Goal: Task Accomplishment & Management: Complete application form

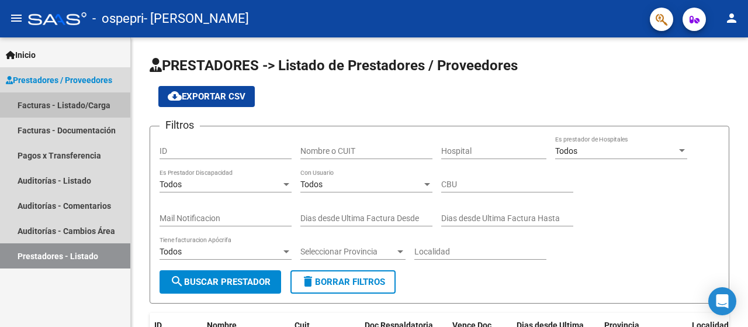
click at [94, 103] on link "Facturas - Listado/Carga" at bounding box center [65, 104] width 130 height 25
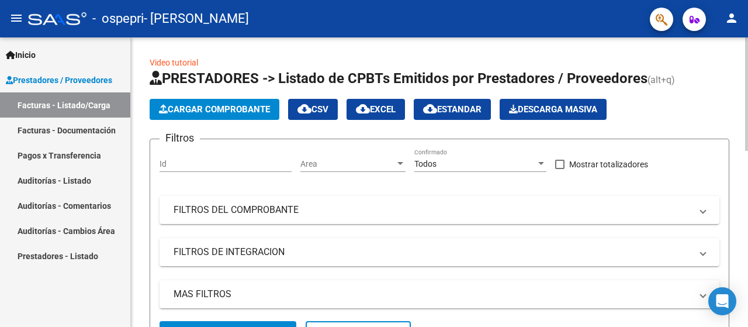
click at [233, 108] on span "Cargar Comprobante" at bounding box center [214, 109] width 111 height 11
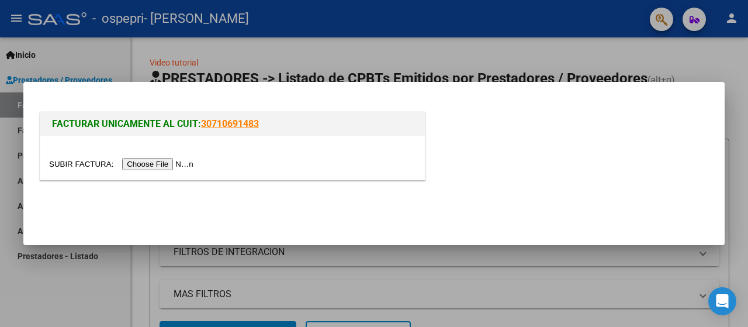
click at [140, 165] on input "file" at bounding box center [123, 164] width 148 height 12
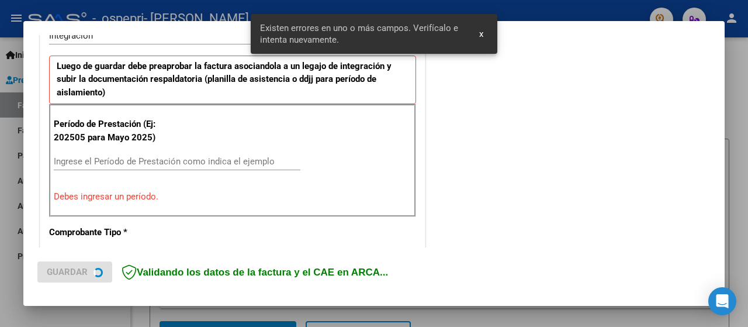
scroll to position [312, 0]
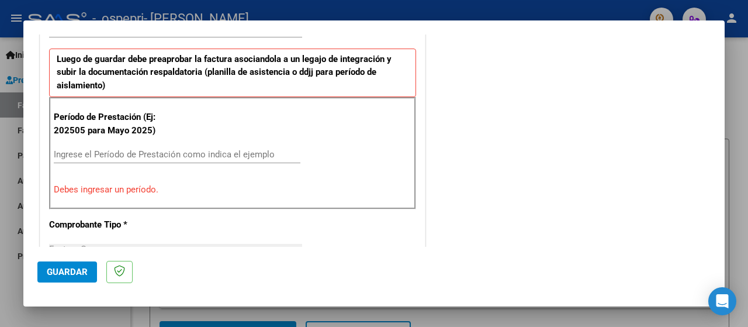
click at [61, 156] on input "Ingrese el Período de Prestación como indica el ejemplo" at bounding box center [177, 154] width 247 height 11
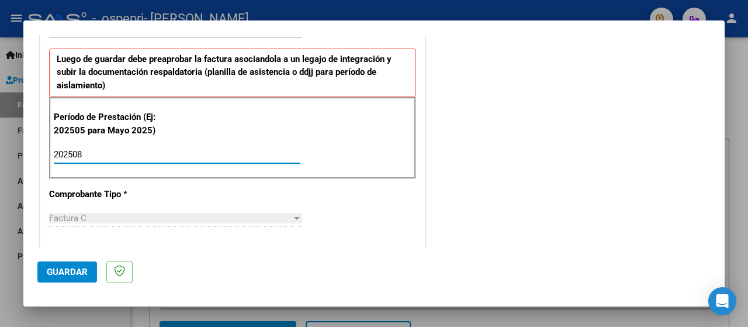
type input "202508"
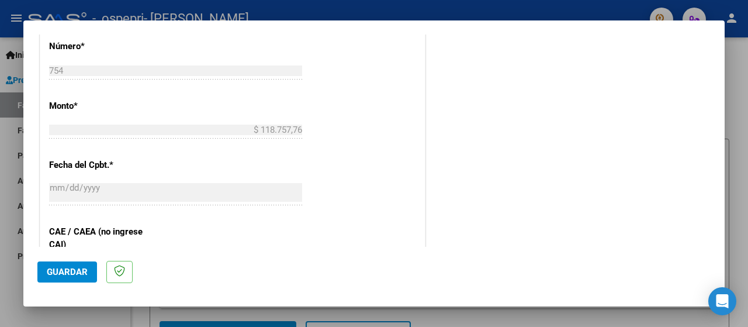
scroll to position [585, 0]
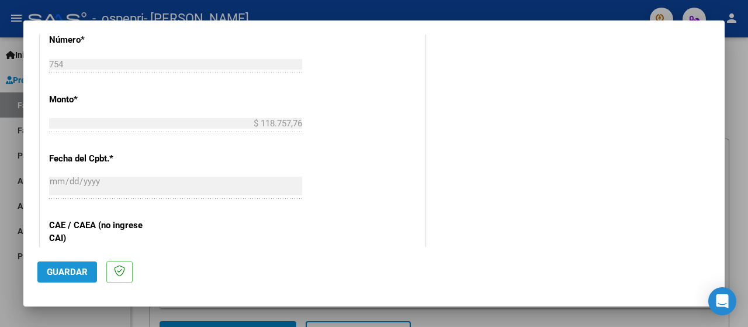
click at [73, 277] on span "Guardar" at bounding box center [67, 272] width 41 height 11
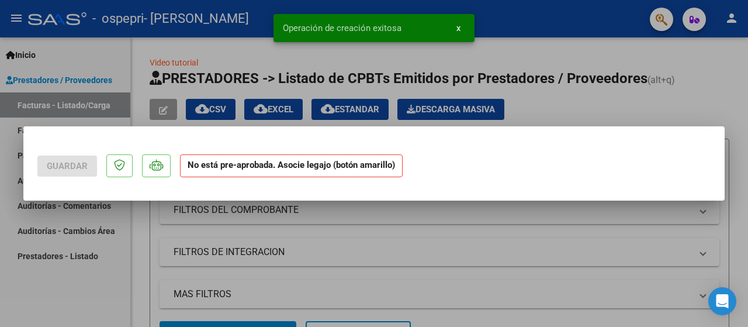
scroll to position [0, 0]
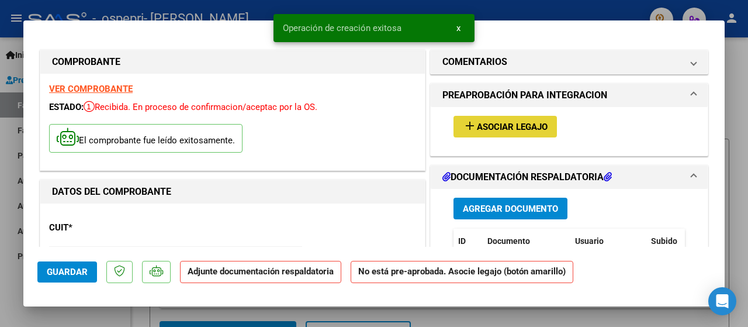
click at [515, 126] on span "Asociar Legajo" at bounding box center [512, 127] width 71 height 11
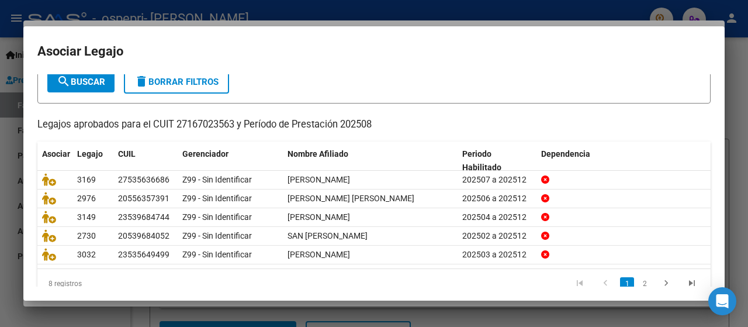
scroll to position [73, 0]
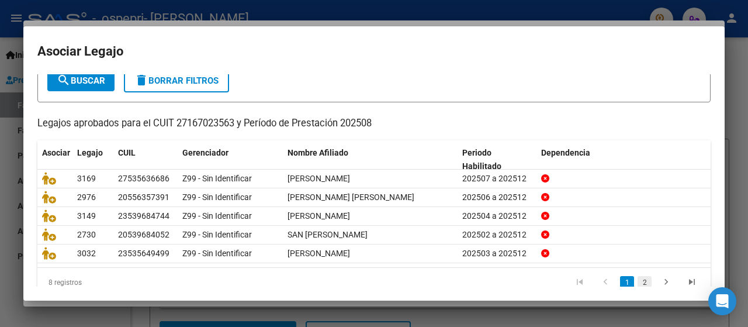
click at [638, 280] on link "2" at bounding box center [645, 282] width 14 height 13
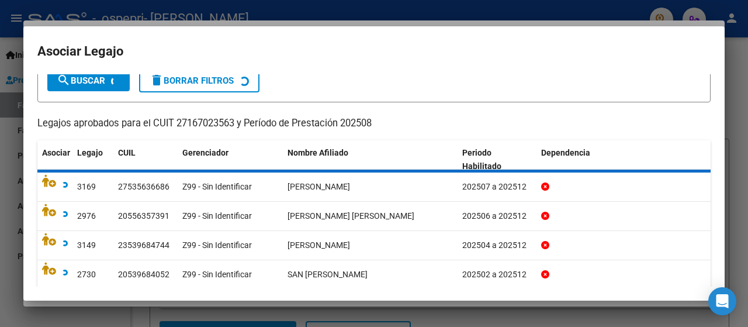
scroll to position [53, 0]
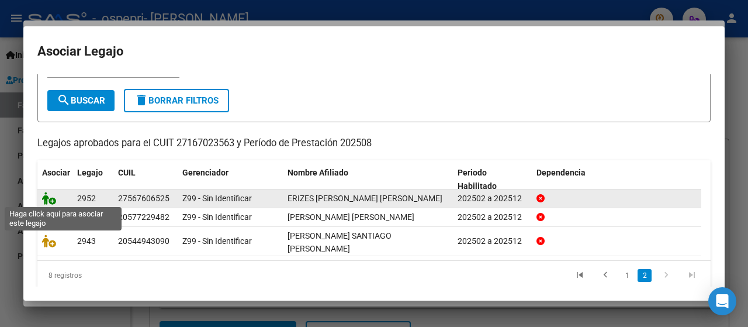
click at [48, 198] on icon at bounding box center [49, 198] width 14 height 13
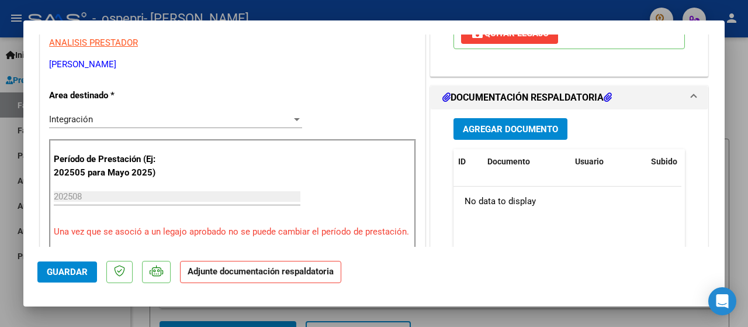
scroll to position [248, 0]
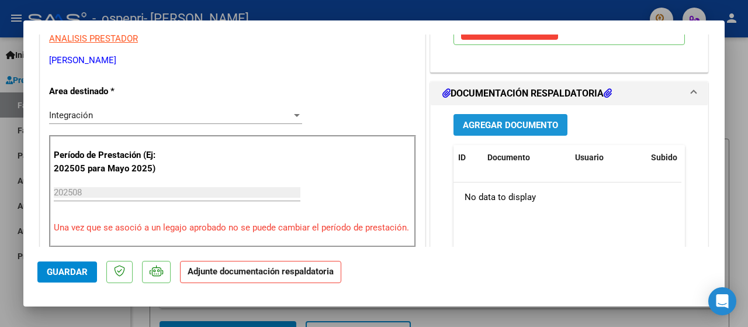
click at [508, 124] on span "Agregar Documento" at bounding box center [510, 125] width 95 height 11
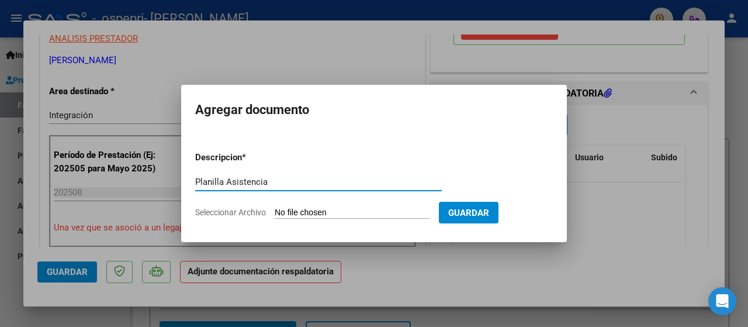
type input "Planilla Asistencia"
click at [241, 211] on span "Seleccionar Archivo" at bounding box center [230, 212] width 71 height 9
click at [275, 211] on input "Seleccionar Archivo" at bounding box center [352, 213] width 155 height 11
type input "C:\fakepath\img621.pdf"
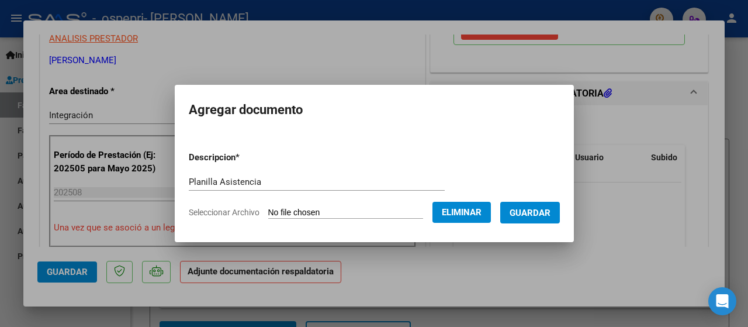
click at [551, 213] on span "Guardar" at bounding box center [530, 213] width 41 height 11
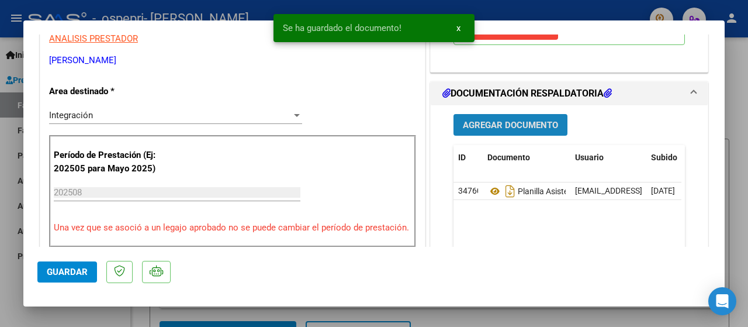
click at [501, 121] on span "Agregar Documento" at bounding box center [510, 125] width 95 height 11
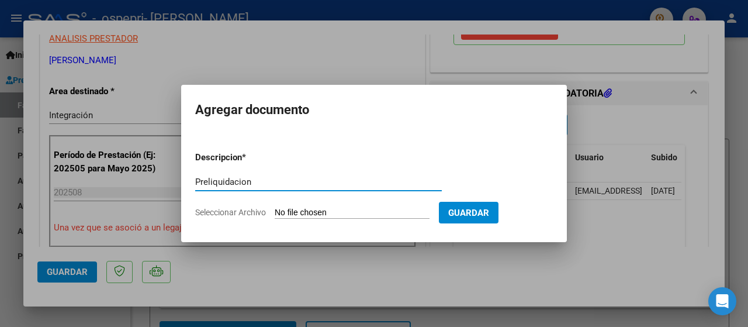
type input "Preliquidacion"
click at [227, 212] on span "Seleccionar Archivo" at bounding box center [230, 212] width 71 height 9
click at [275, 212] on input "Seleccionar Archivo" at bounding box center [352, 213] width 155 height 11
type input "C:\fakepath\apfmimpresionpreliq.pdf"
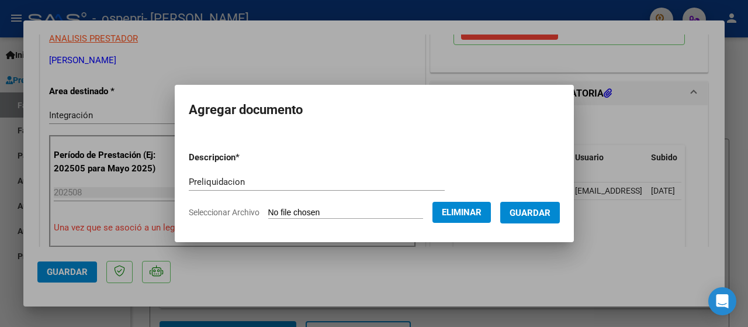
click at [536, 215] on span "Guardar" at bounding box center [530, 213] width 41 height 11
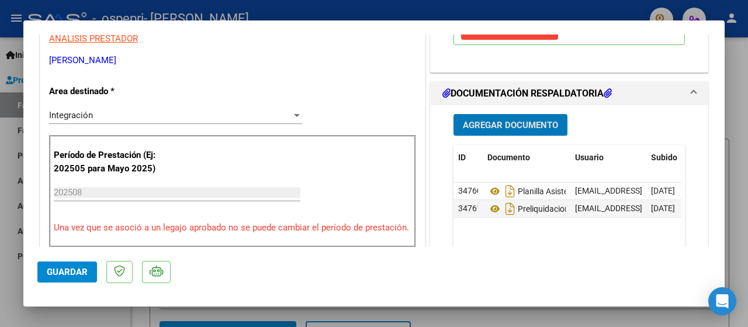
click at [61, 268] on span "Guardar" at bounding box center [67, 272] width 41 height 11
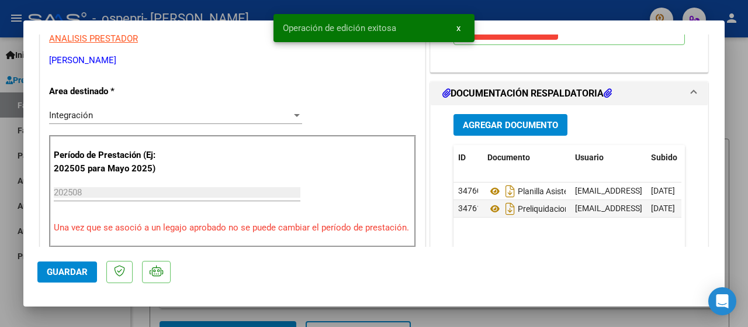
click at [744, 168] on div at bounding box center [374, 163] width 748 height 327
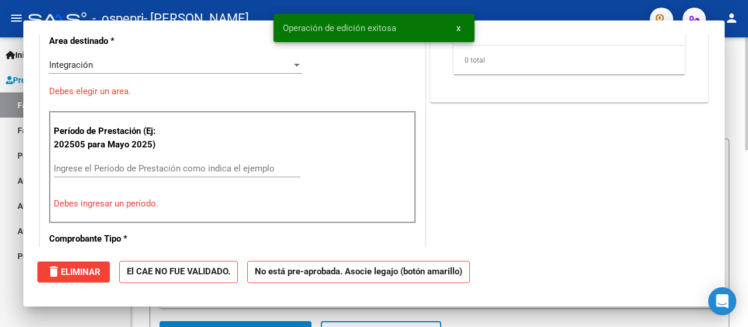
scroll to position [0, 0]
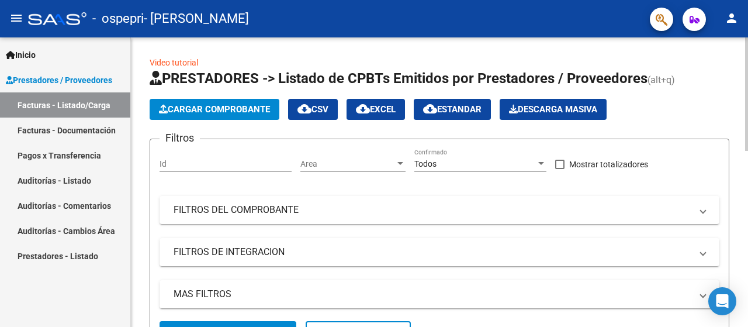
click at [215, 110] on span "Cargar Comprobante" at bounding box center [214, 109] width 111 height 11
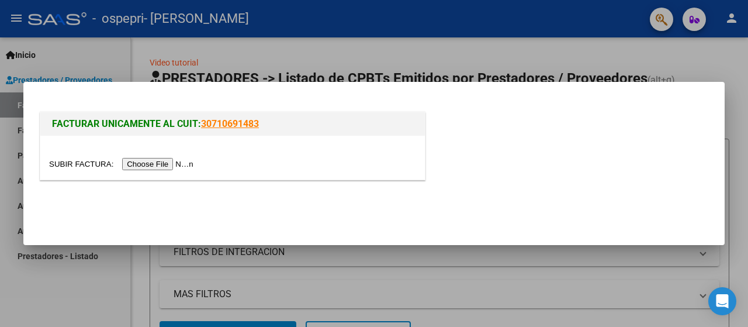
click at [134, 168] on input "file" at bounding box center [123, 164] width 148 height 12
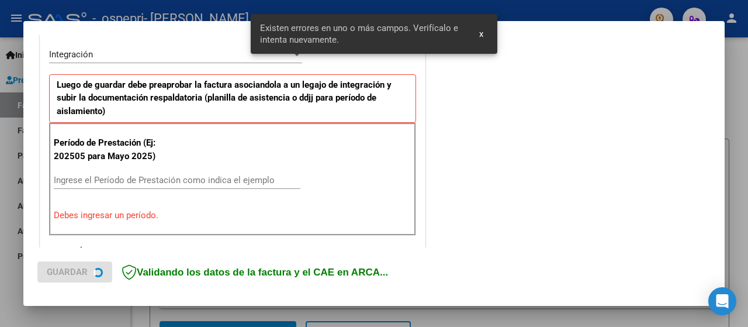
scroll to position [290, 0]
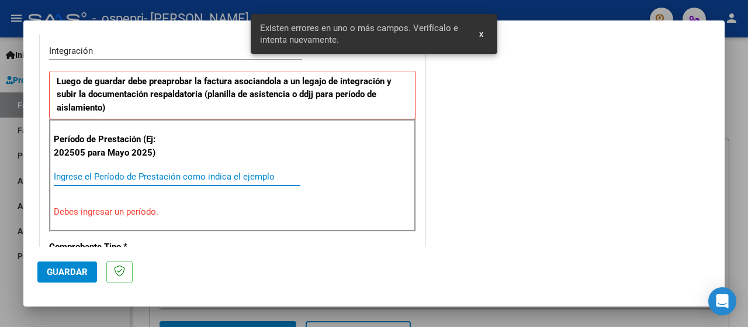
click at [177, 171] on input "Ingrese el Período de Prestación como indica el ejemplo" at bounding box center [177, 176] width 247 height 11
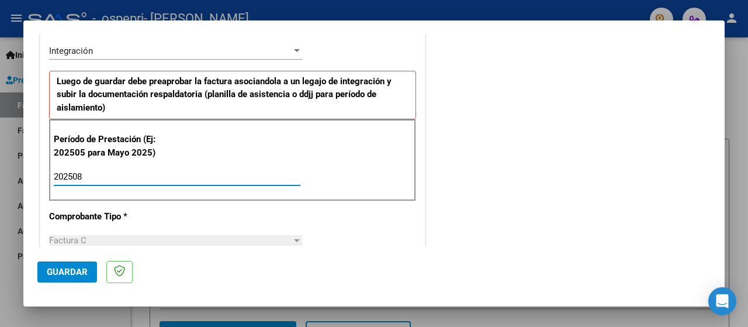
type input "202508"
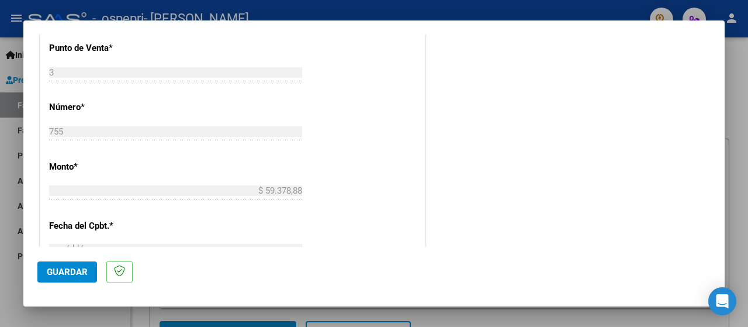
scroll to position [519, 0]
click at [59, 273] on span "Guardar" at bounding box center [67, 272] width 41 height 11
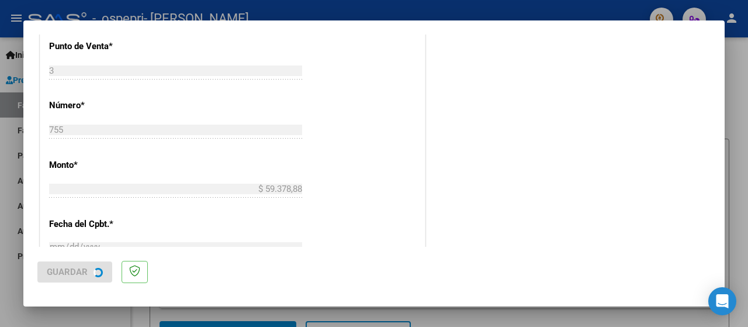
scroll to position [0, 0]
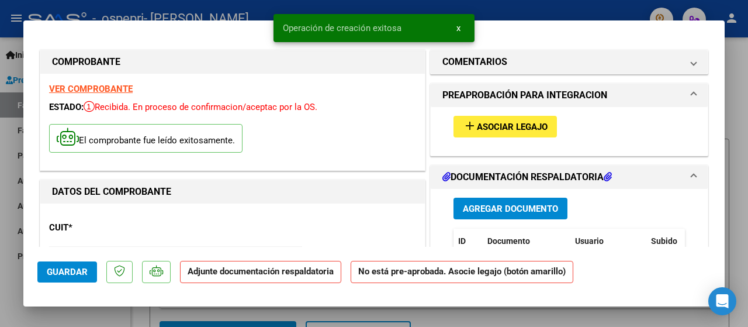
click at [495, 127] on span "Asociar Legajo" at bounding box center [512, 127] width 71 height 11
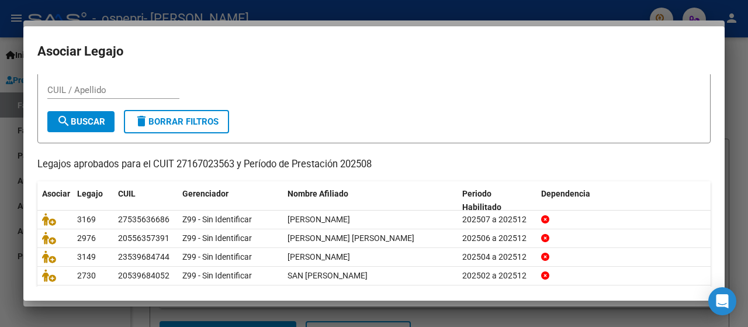
scroll to position [33, 0]
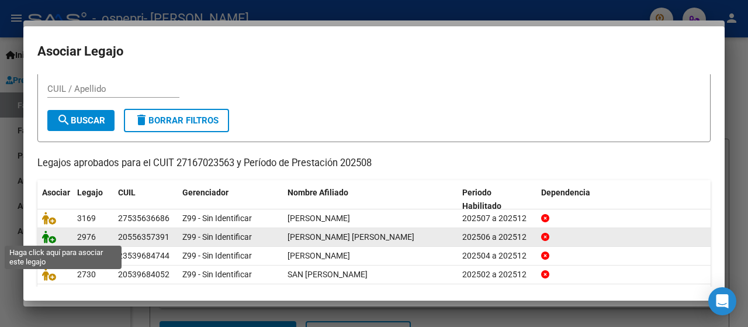
click at [49, 237] on icon at bounding box center [49, 236] width 14 height 13
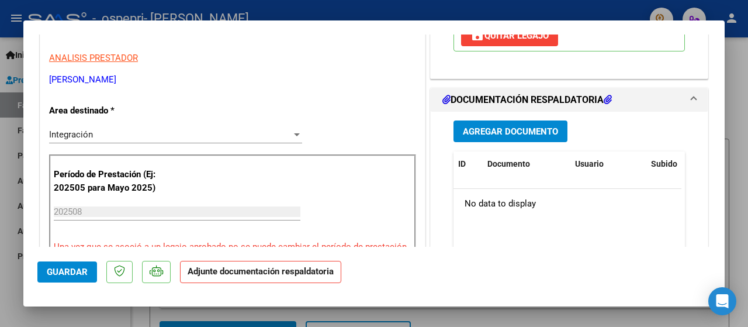
scroll to position [233, 0]
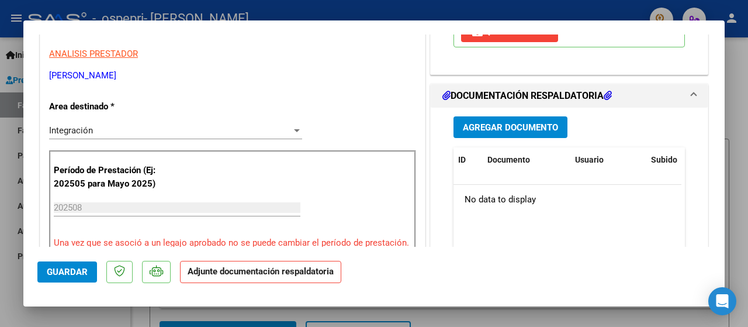
click at [484, 133] on span "Agregar Documento" at bounding box center [510, 127] width 95 height 11
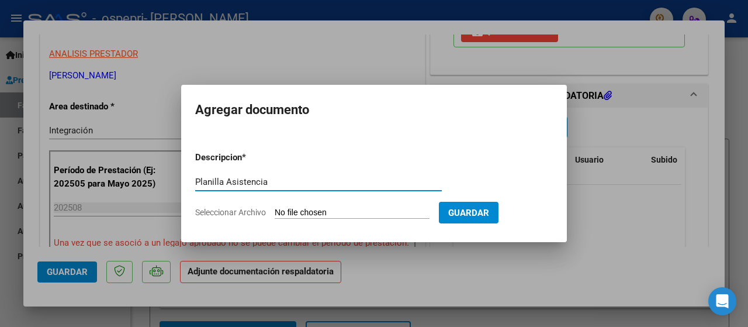
type input "Planilla Asistencia"
click at [219, 217] on app-file-uploader "Seleccionar Archivo" at bounding box center [317, 212] width 244 height 11
click at [235, 213] on span "Seleccionar Archivo" at bounding box center [230, 212] width 71 height 9
click at [275, 213] on input "Seleccionar Archivo" at bounding box center [352, 213] width 155 height 11
type input "C:\fakepath\img622.pdf"
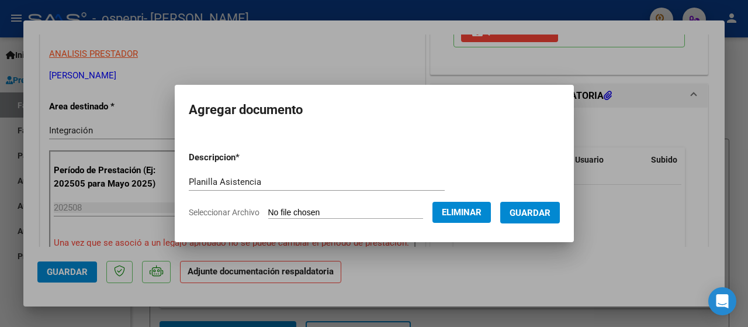
click at [551, 211] on span "Guardar" at bounding box center [530, 213] width 41 height 11
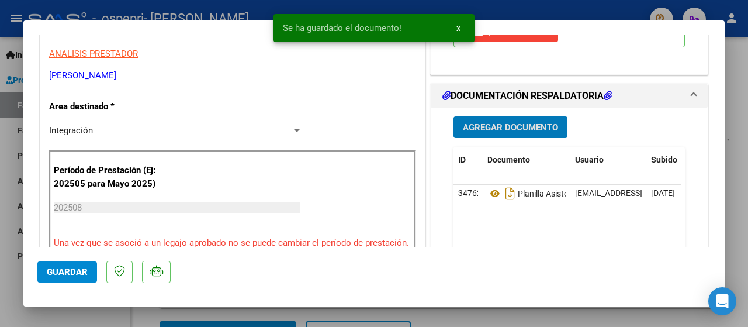
click at [490, 133] on span "Agregar Documento" at bounding box center [510, 127] width 95 height 11
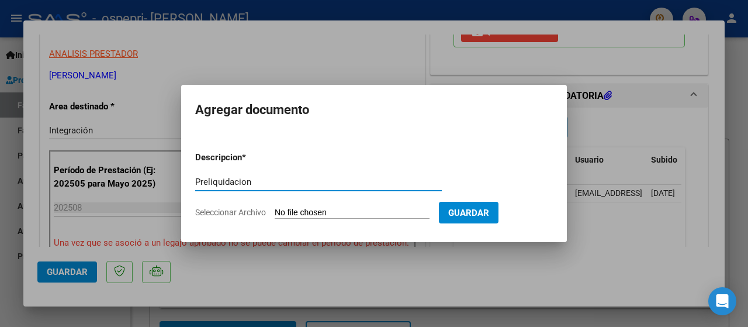
type input "Preliquidacion"
click at [232, 209] on span "Seleccionar Archivo" at bounding box center [230, 212] width 71 height 9
click at [275, 209] on input "Seleccionar Archivo" at bounding box center [352, 213] width 155 height 11
type input "C:\fakepath\apfmimpresionpreliq.pdf"
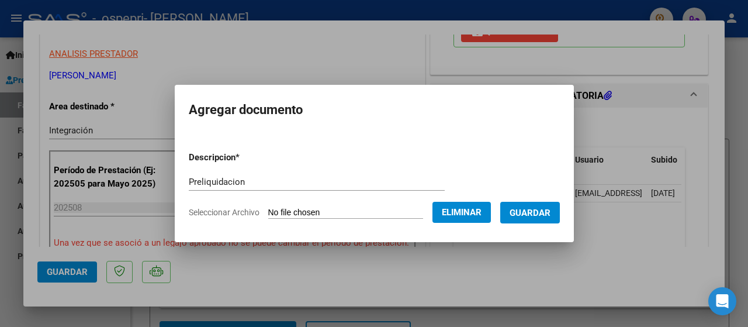
click at [546, 208] on span "Guardar" at bounding box center [530, 213] width 41 height 11
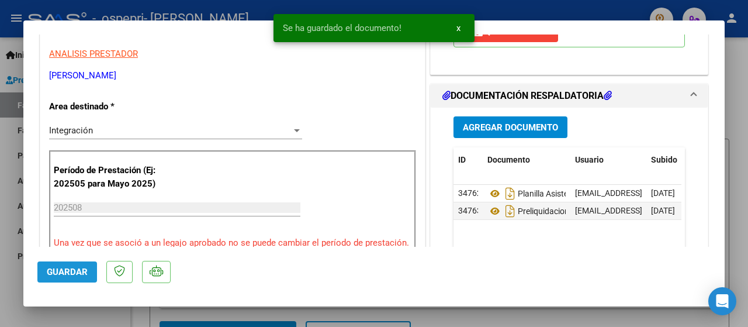
click at [71, 271] on span "Guardar" at bounding box center [67, 272] width 41 height 11
click at [740, 164] on div at bounding box center [374, 163] width 748 height 327
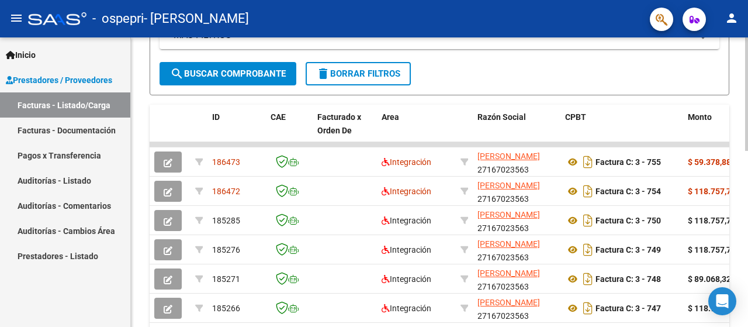
click at [747, 224] on div at bounding box center [746, 196] width 3 height 113
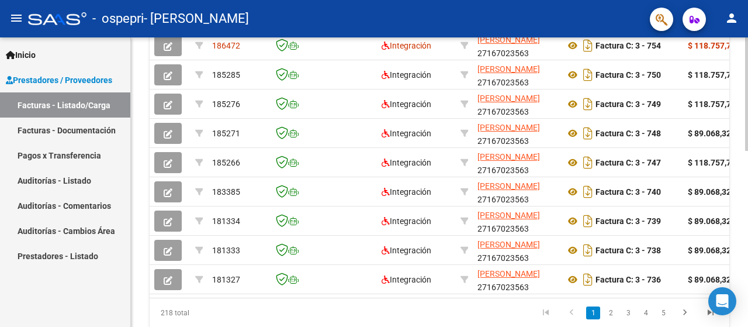
scroll to position [450, 0]
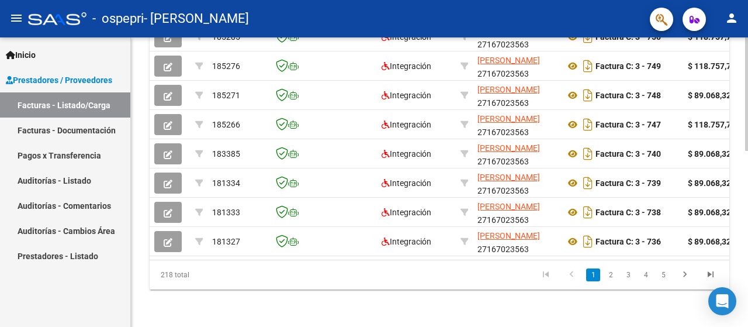
click at [747, 243] on div at bounding box center [746, 269] width 3 height 113
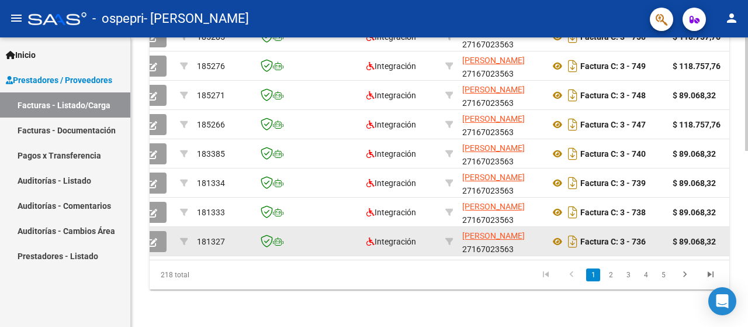
scroll to position [0, 0]
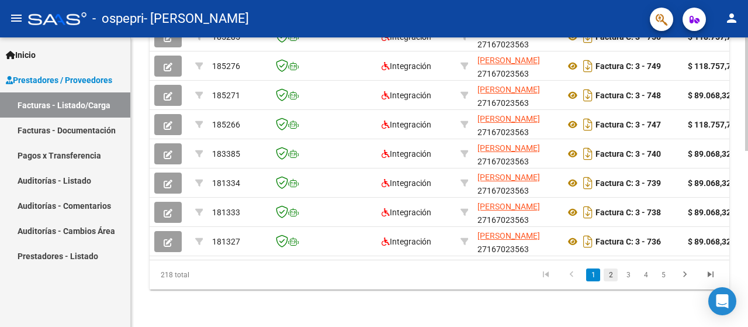
click at [612, 275] on link "2" at bounding box center [611, 274] width 14 height 13
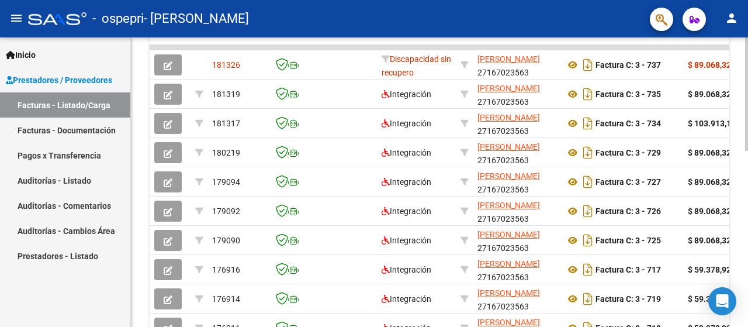
scroll to position [450, 0]
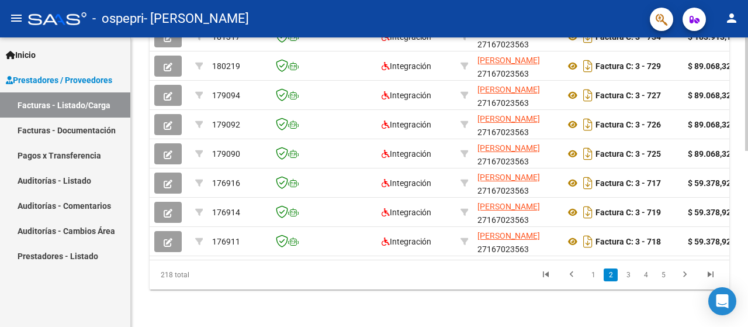
click at [748, 282] on div at bounding box center [746, 269] width 3 height 113
click at [73, 126] on link "Facturas - Documentación" at bounding box center [65, 130] width 130 height 25
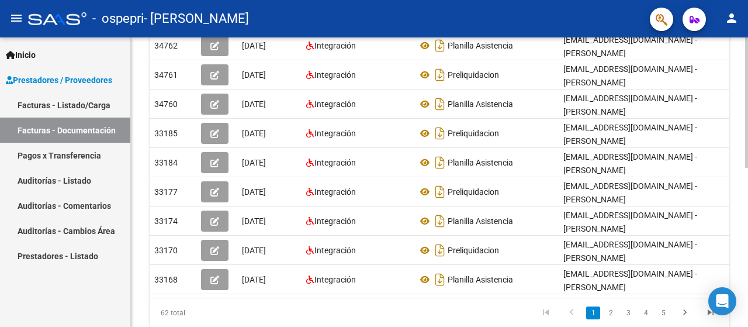
click at [747, 218] on div at bounding box center [746, 244] width 3 height 130
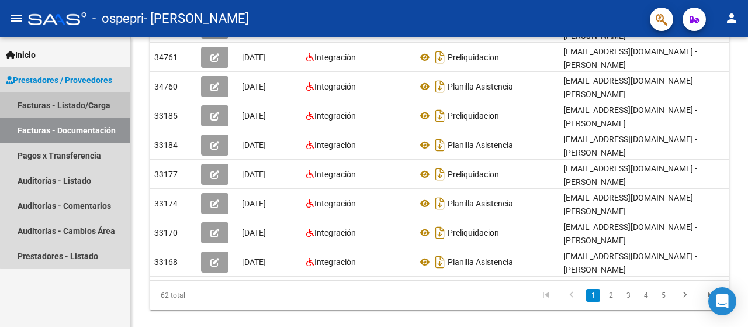
click at [98, 96] on link "Facturas - Listado/Carga" at bounding box center [65, 104] width 130 height 25
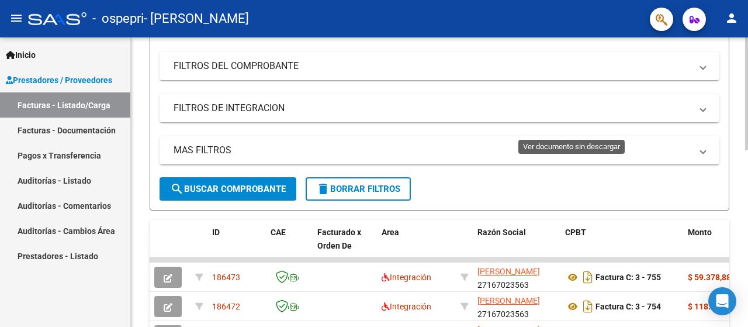
scroll to position [324, 0]
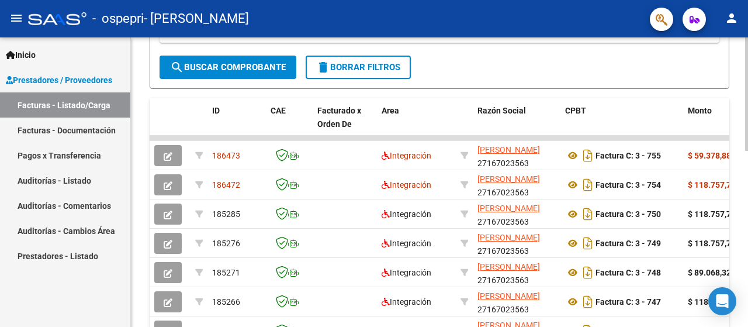
click at [747, 154] on div at bounding box center [746, 199] width 3 height 113
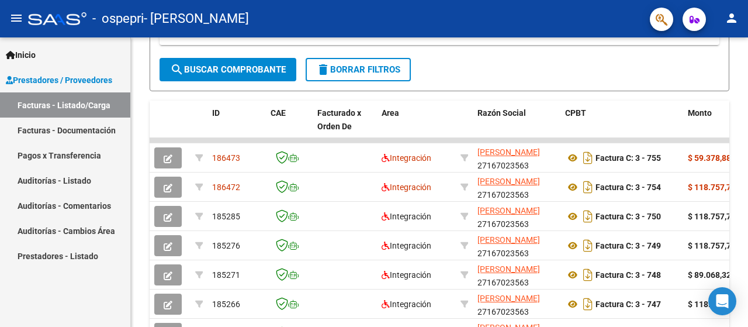
click at [104, 80] on span "Prestadores / Proveedores" at bounding box center [59, 80] width 106 height 13
